Goal: Check status: Check status

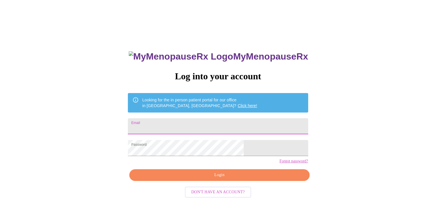
click at [174, 123] on input "Email" at bounding box center [218, 126] width 180 height 16
type input "amguerber@gmail.com"
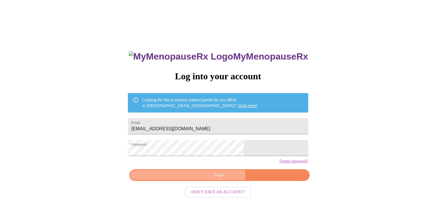
click at [214, 179] on span "Login" at bounding box center [219, 175] width 167 height 7
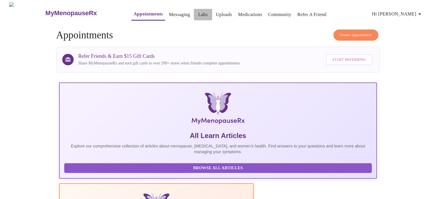
click at [198, 13] on link "Labs" at bounding box center [202, 15] width 9 height 8
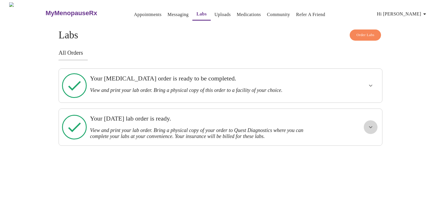
click at [370, 124] on icon "show more" at bounding box center [370, 127] width 7 height 7
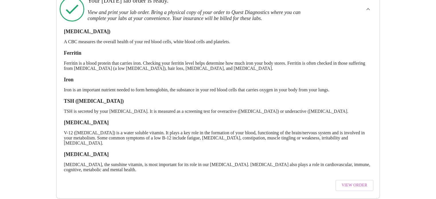
scroll to position [118, 0]
click at [363, 182] on span "View Order" at bounding box center [355, 185] width 26 height 7
